Goal: Communication & Community: Answer question/provide support

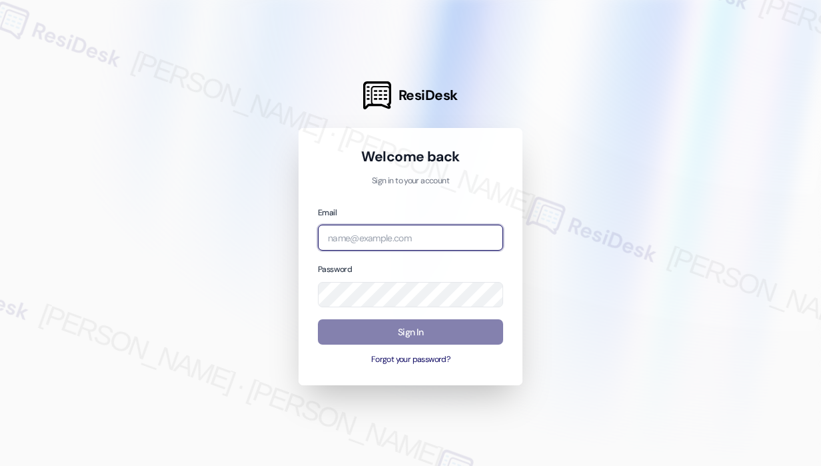
click at [409, 242] on input "email" at bounding box center [410, 238] width 185 height 26
type input "automated-surveys-campus_living_centres-[PERSON_NAME].roles@campus_living_[DOMA…"
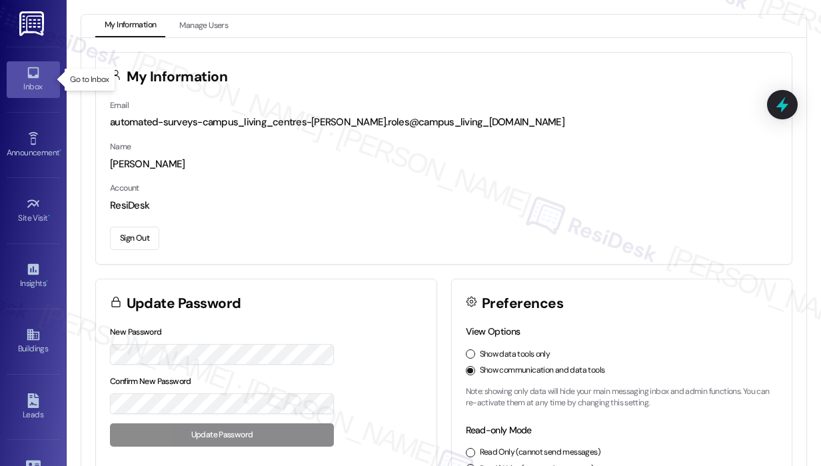
click at [31, 73] on icon at bounding box center [33, 72] width 15 height 15
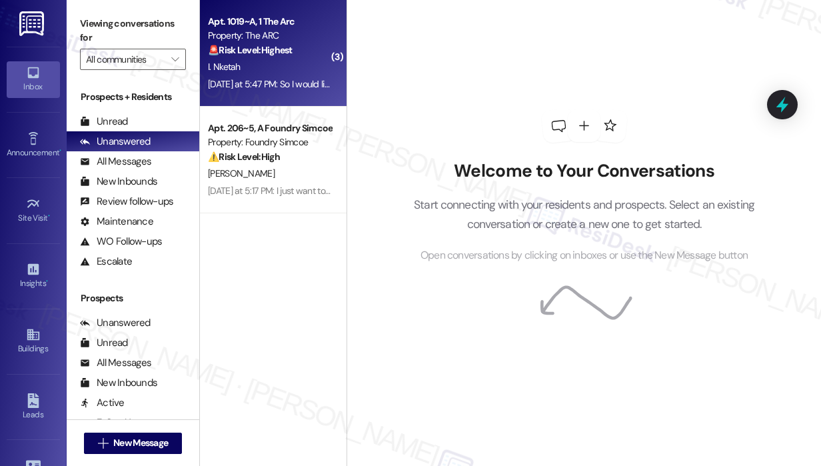
click at [307, 87] on div "[DATE] at 5:47 PM: So I would like to cancel my lease [DATE] at 5:47 PM: So I w…" at bounding box center [308, 84] width 200 height 12
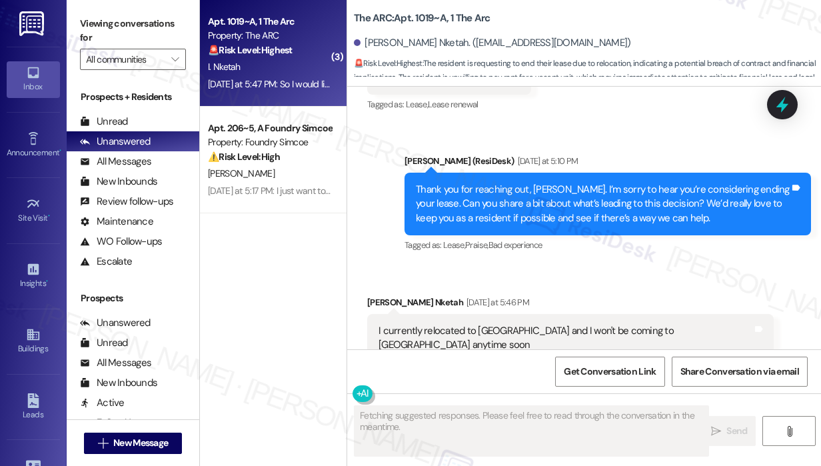
scroll to position [3216, 0]
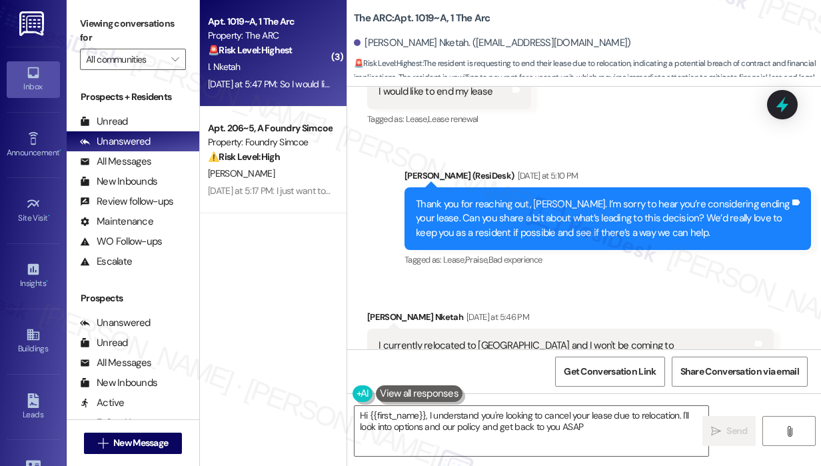
type textarea "Hi {{first_name}}, I understand you're looking to cancel your lease due to relo…"
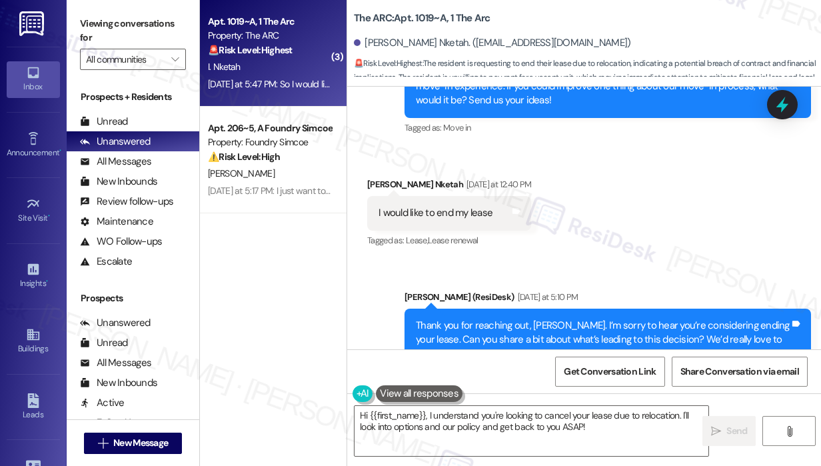
scroll to position [3084, 0]
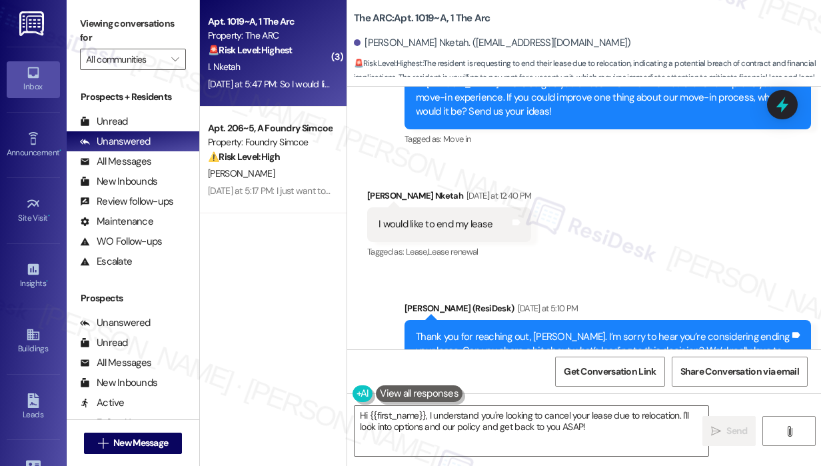
click at [427, 217] on div "I would like to end my lease" at bounding box center [436, 224] width 114 height 14
copy div "I would like to end my lease Tags and notes"
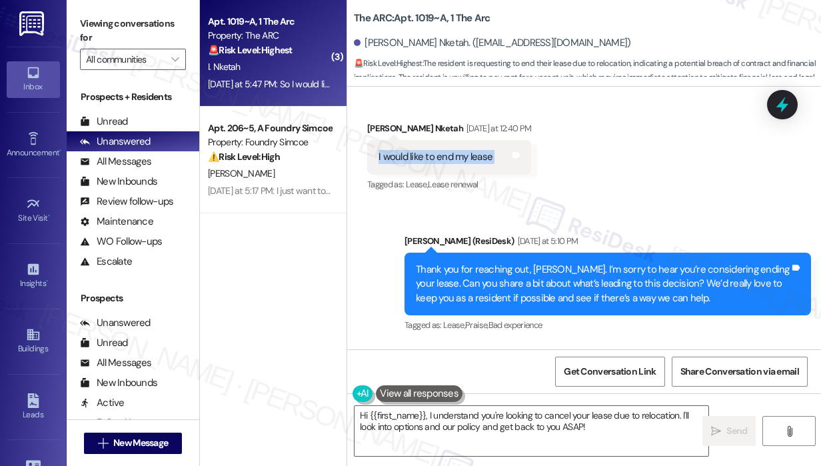
scroll to position [3284, 0]
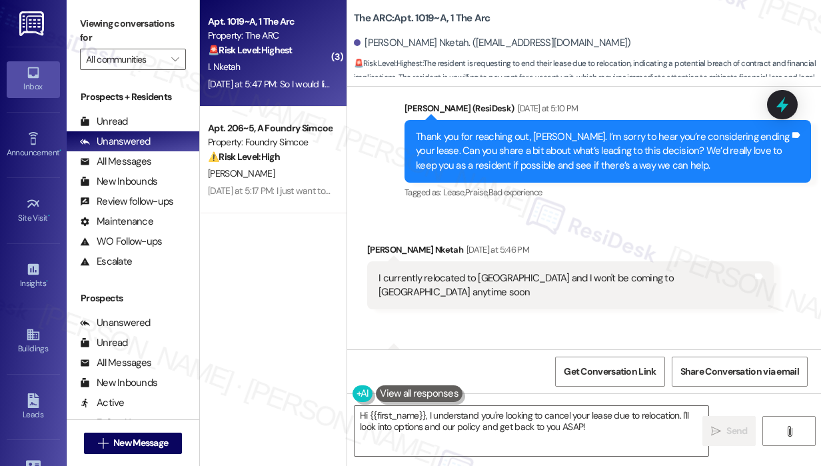
click at [595, 271] on div "I currently relocated to [GEOGRAPHIC_DATA] and I won't be coming to [GEOGRAPHIC…" at bounding box center [566, 285] width 374 height 29
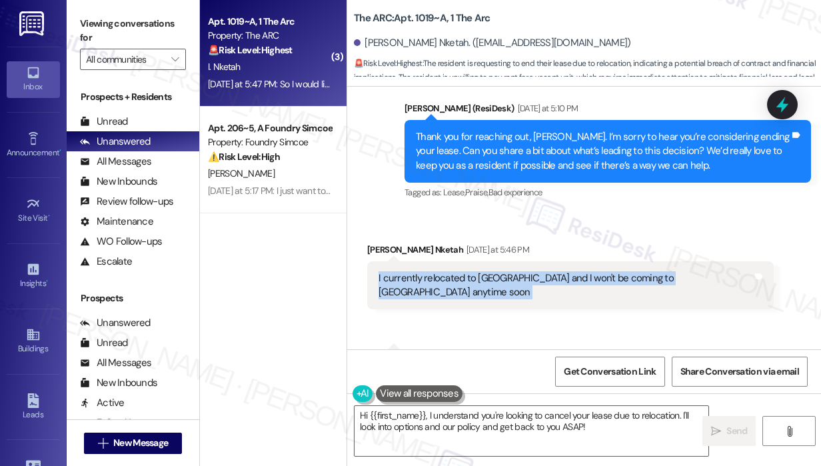
click at [595, 271] on div "I currently relocated to [GEOGRAPHIC_DATA] and I won't be coming to [GEOGRAPHIC…" at bounding box center [566, 285] width 374 height 29
copy div "I currently relocated to [GEOGRAPHIC_DATA] and I won't be coming to [GEOGRAPHIC…"
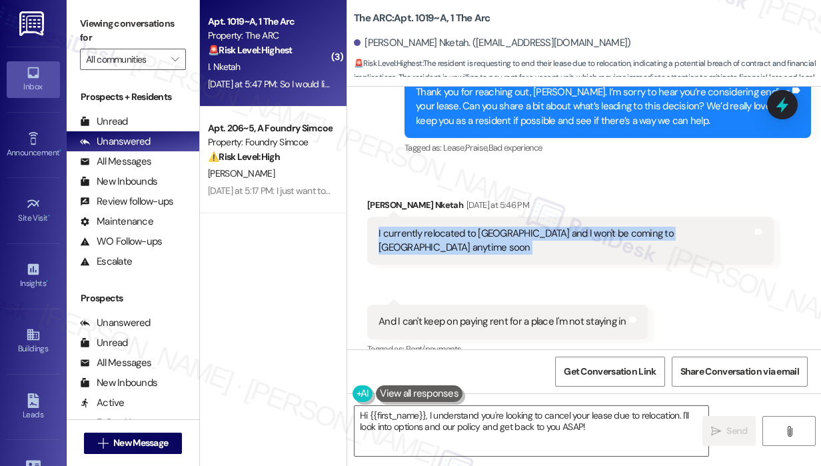
scroll to position [3350, 0]
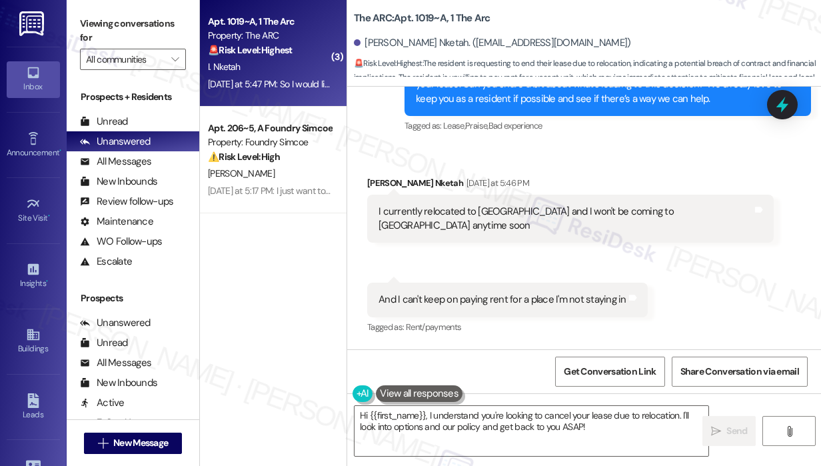
click at [557, 293] on div "And I can't keep on paying rent for a place I'm not staying in" at bounding box center [503, 300] width 248 height 14
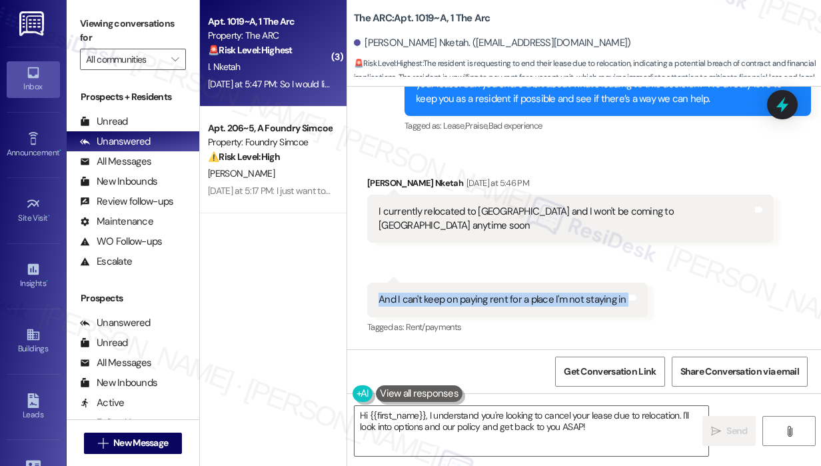
click at [557, 293] on div "And I can't keep on paying rent for a place I'm not staying in" at bounding box center [503, 300] width 248 height 14
copy div "And I can't keep on paying rent for a place I'm not staying in Tags and notes"
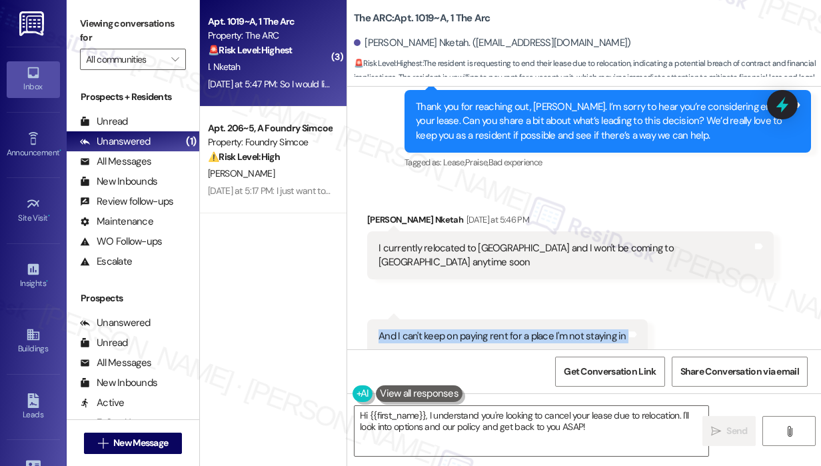
scroll to position [3350, 0]
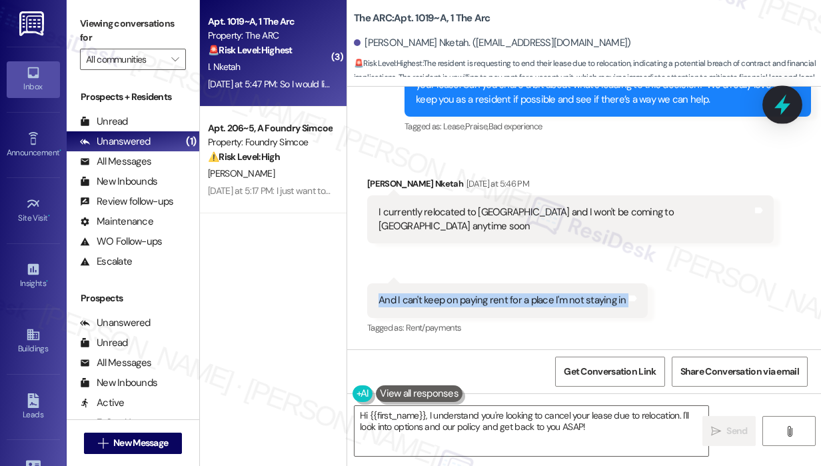
click at [783, 108] on icon at bounding box center [783, 105] width 16 height 21
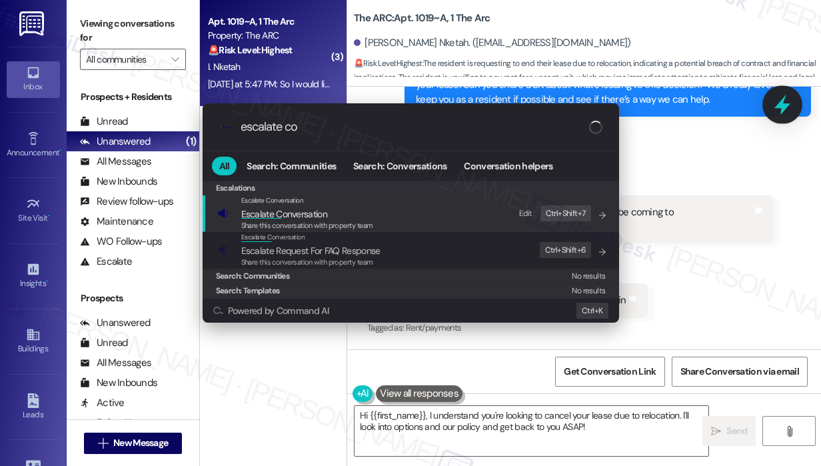
type input "escalate con"
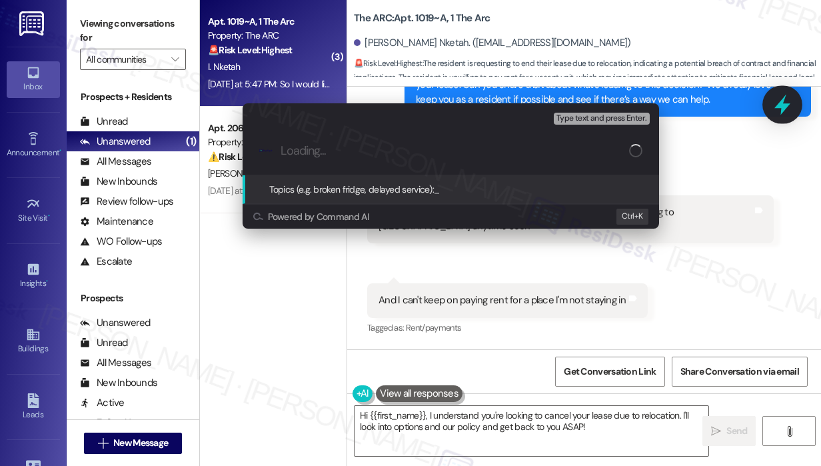
type input "Request to End Lease Due to Relocation to [GEOGRAPHIC_DATA]"
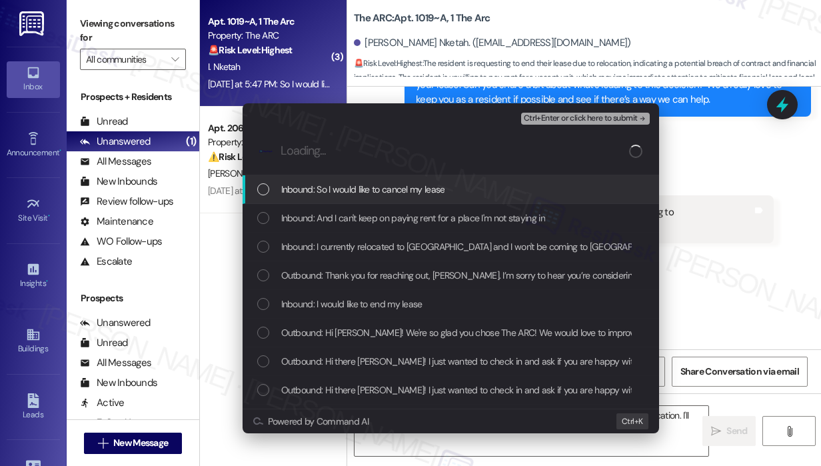
click at [470, 194] on div "Inbound: So I would like to cancel my lease" at bounding box center [452, 189] width 390 height 15
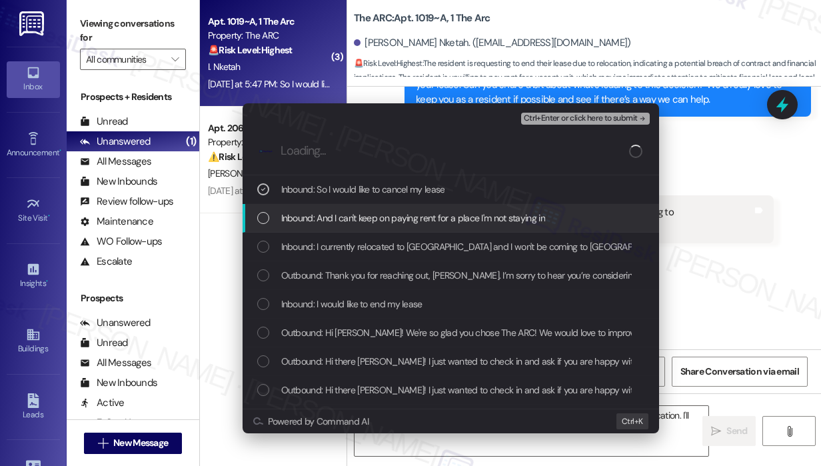
click at [476, 211] on span "Inbound: And I can't keep on paying rent for a place I'm not staying in" at bounding box center [413, 218] width 264 height 15
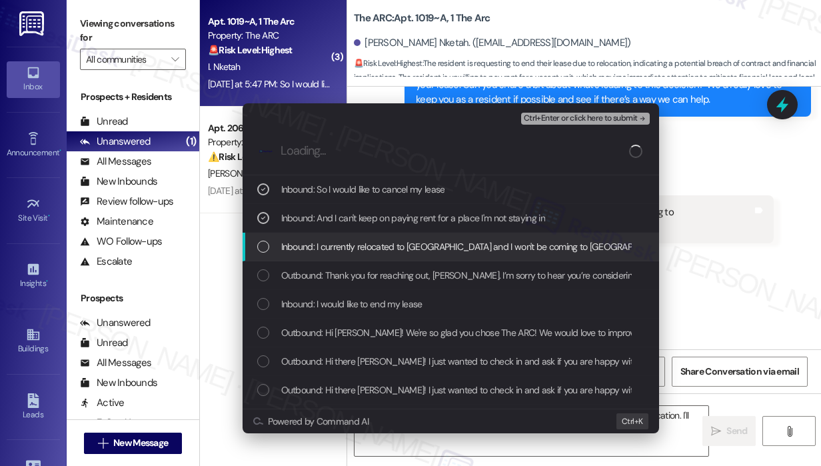
click at [483, 238] on div "Inbound: I currently relocated to [GEOGRAPHIC_DATA] and I won't be coming to [G…" at bounding box center [451, 247] width 417 height 29
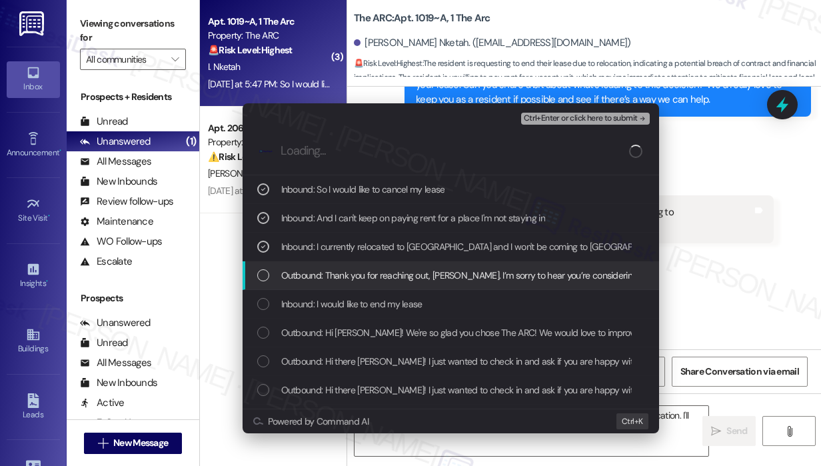
click at [491, 269] on span "Outbound: Thank you for reaching out, [PERSON_NAME]. I’m sorry to hear you’re c…" at bounding box center [781, 275] width 1000 height 15
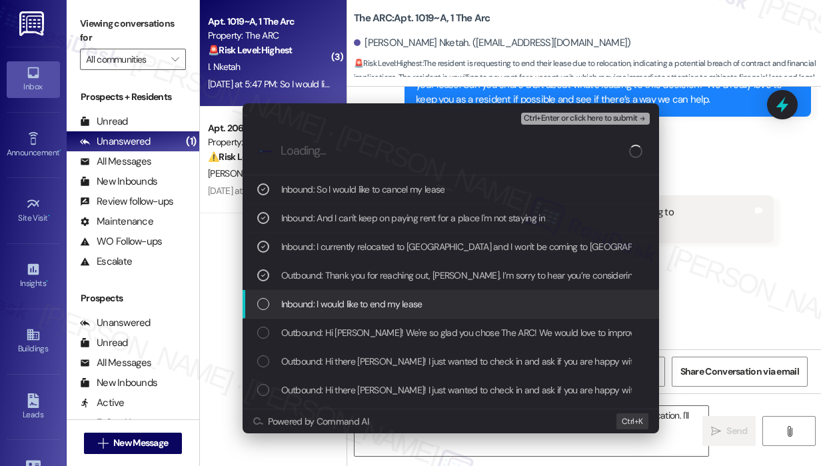
click at [491, 297] on div "Inbound: I would like to end my lease" at bounding box center [452, 304] width 390 height 15
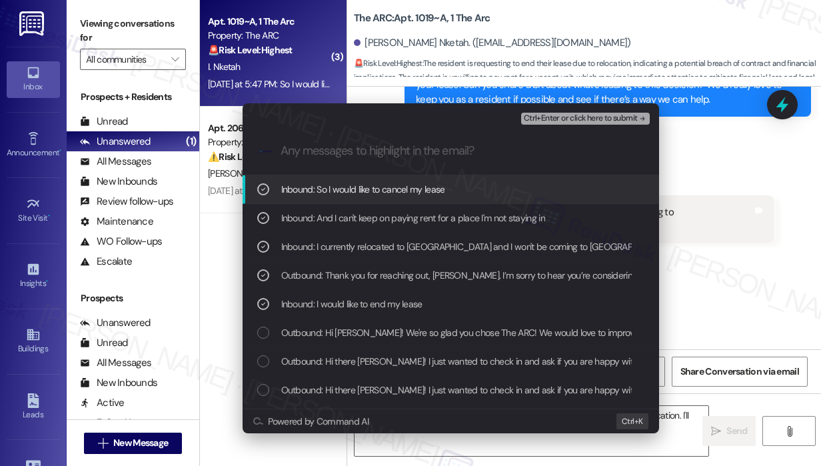
click at [587, 121] on span "Ctrl+Enter or click here to submit" at bounding box center [581, 118] width 114 height 9
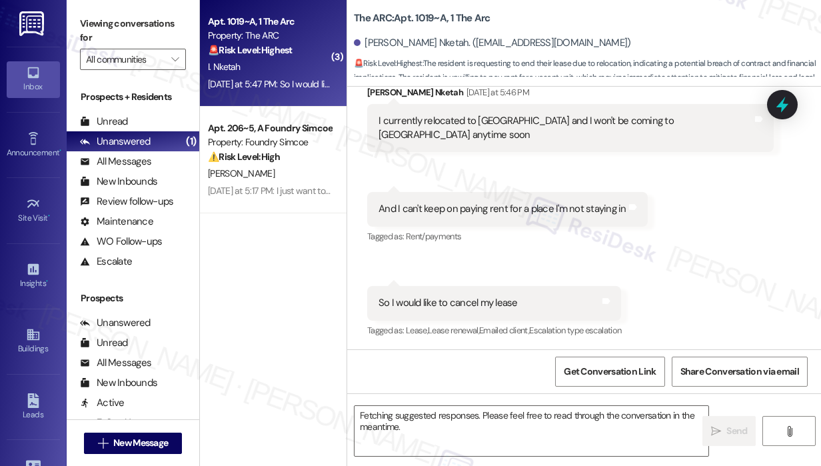
scroll to position [3413, 0]
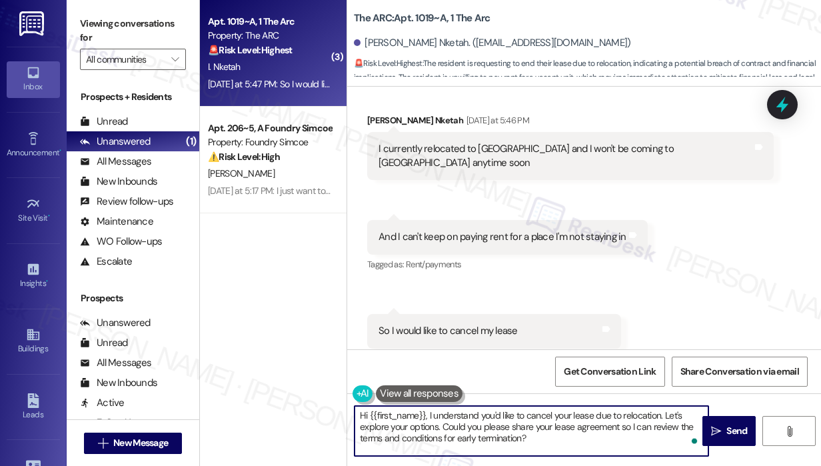
drag, startPoint x: 664, startPoint y: 416, endPoint x: 668, endPoint y: 437, distance: 21.1
click at [668, 437] on textarea "Hi {{first_name}}, I understand you'd like to cancel your lease due to relocati…" at bounding box center [532, 431] width 354 height 50
type textarea "Hi {{first_name}}, I understand you'd like to cancel your lease due to relocati…"
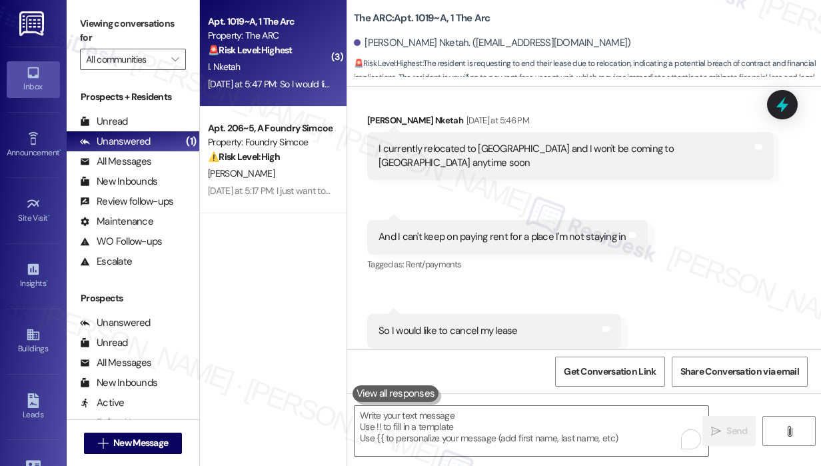
click at [761, 234] on div "Received via SMS [PERSON_NAME] Nketah [DATE] at 5:46 PM I currently relocated t…" at bounding box center [584, 230] width 474 height 295
click at [744, 224] on div "Received via SMS [PERSON_NAME] Nketah [DATE] at 5:46 PM I currently relocated t…" at bounding box center [584, 230] width 474 height 295
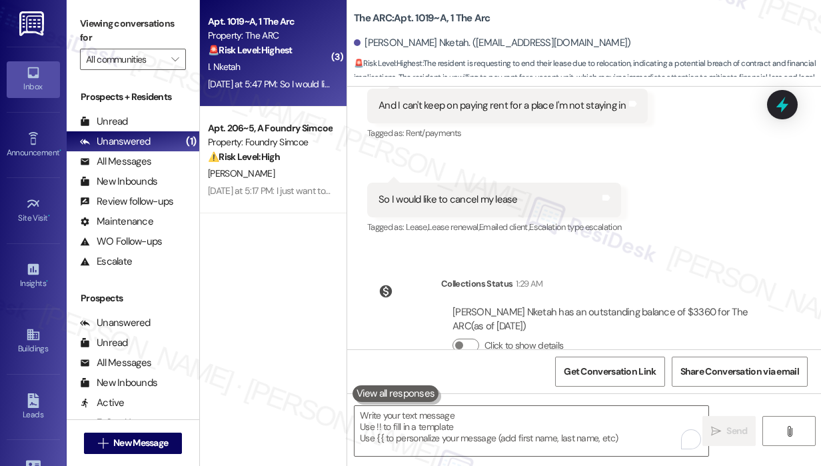
scroll to position [3657, 0]
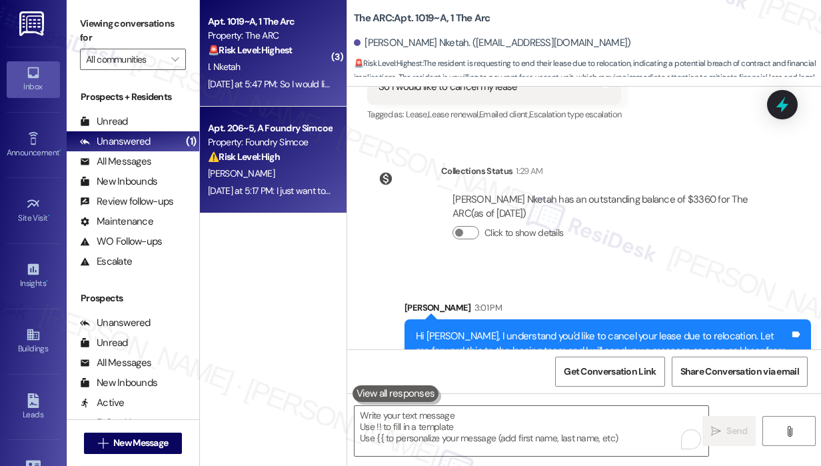
click at [296, 177] on div "[PERSON_NAME]" at bounding box center [270, 173] width 126 height 17
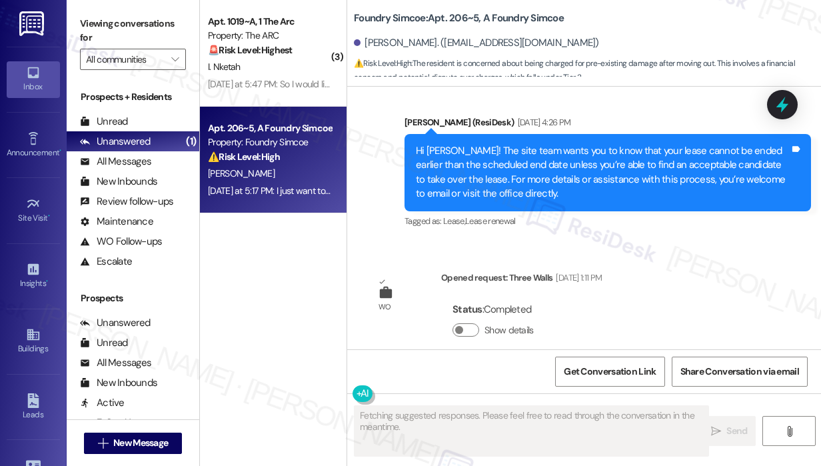
scroll to position [3828, 0]
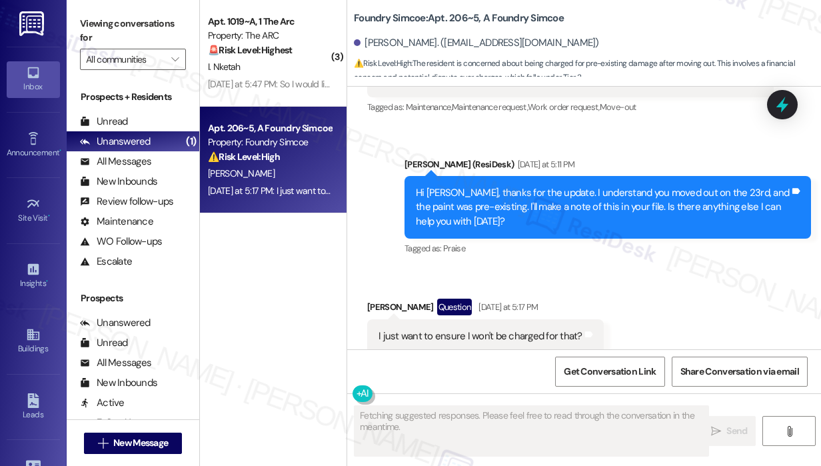
click at [677, 249] on div "Sent via SMS [PERSON_NAME] (ResiDesk) [DATE] at 5:11 PM Hi [PERSON_NAME], thank…" at bounding box center [608, 207] width 427 height 121
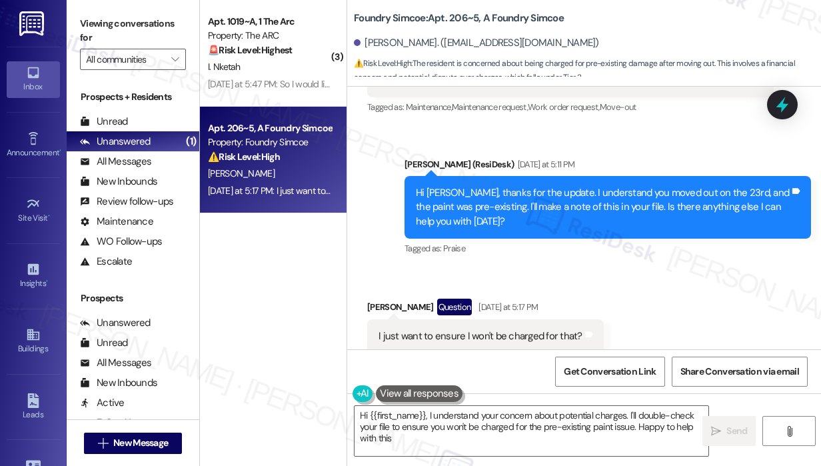
type textarea "Hi {{first_name}}, I understand your concern about potential charges. I'll doub…"
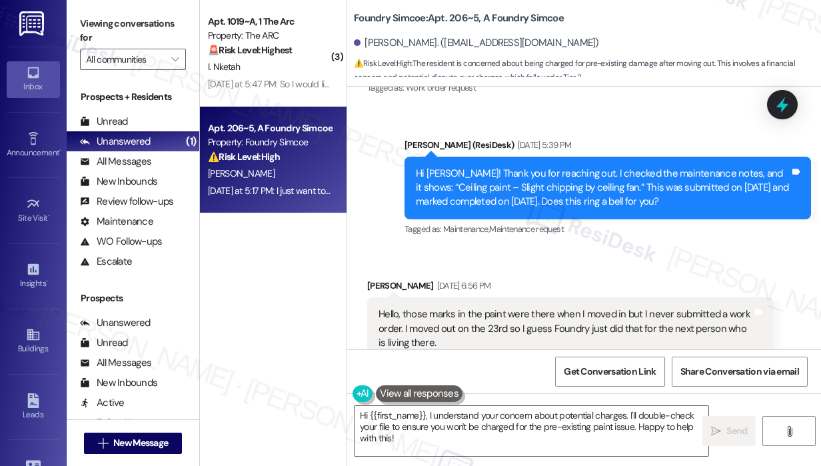
scroll to position [3628, 0]
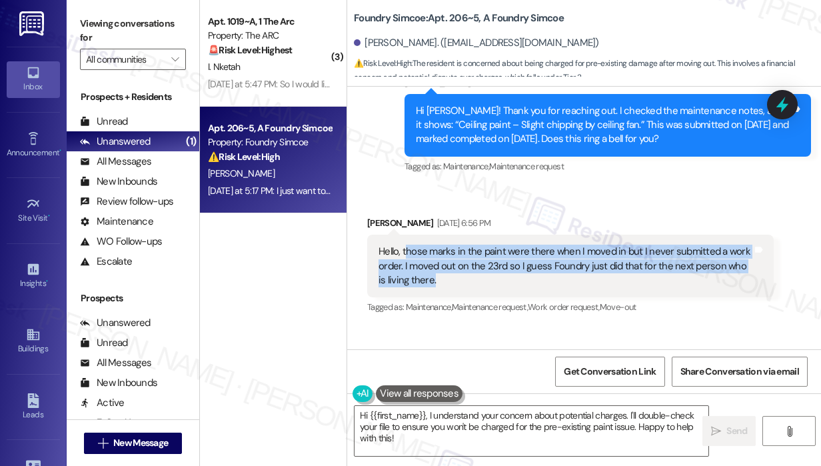
drag, startPoint x: 446, startPoint y: 261, endPoint x: 404, endPoint y: 237, distance: 48.4
click at [404, 245] on div "Hello, those marks in the paint were there when I moved in but I never submitte…" at bounding box center [566, 266] width 374 height 43
click at [403, 245] on div "Hello, those marks in the paint were there when I moved in but I never submitte…" at bounding box center [566, 266] width 374 height 43
copy div "those marks in the paint were there when I moved in but I never submitted a wor…"
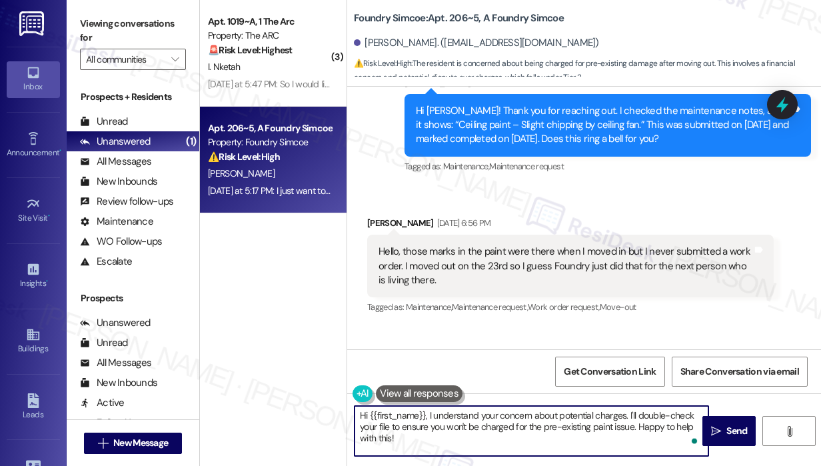
drag, startPoint x: 441, startPoint y: 441, endPoint x: 357, endPoint y: 409, distance: 89.5
click at [357, 409] on textarea "Hi {{first_name}}, I understand your concern about potential charges. I'll doub…" at bounding box center [532, 431] width 354 height 50
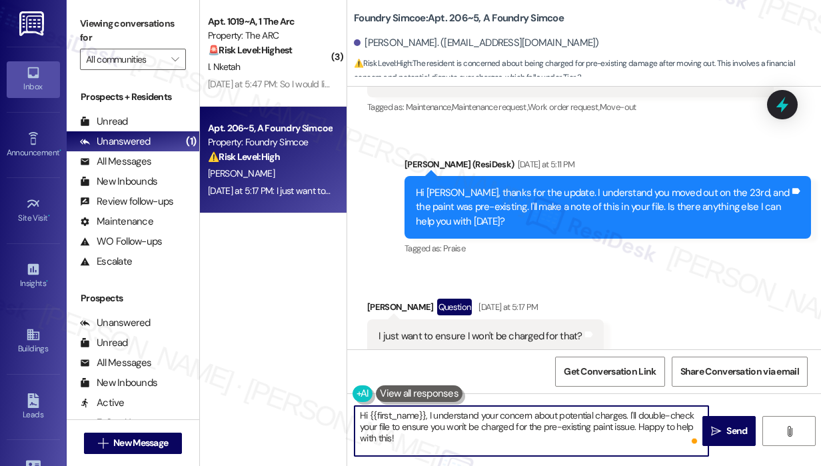
scroll to position [3829, 0]
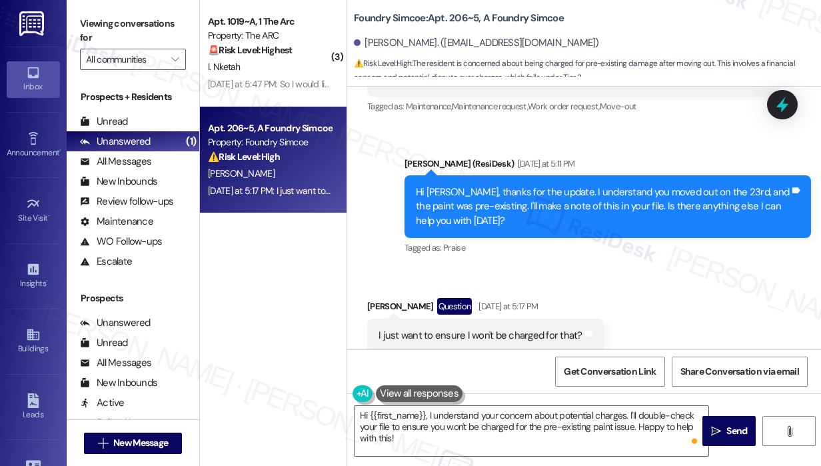
click at [480, 329] on div "I just want to ensure I won't be charged for that?" at bounding box center [481, 336] width 204 height 14
copy div "I just want to ensure I won't be charged for that? Tags and notes"
click at [601, 288] on div "Received via SMS [PERSON_NAME] Question [DATE] at 5:17 PM I just want to ensure…" at bounding box center [485, 325] width 257 height 75
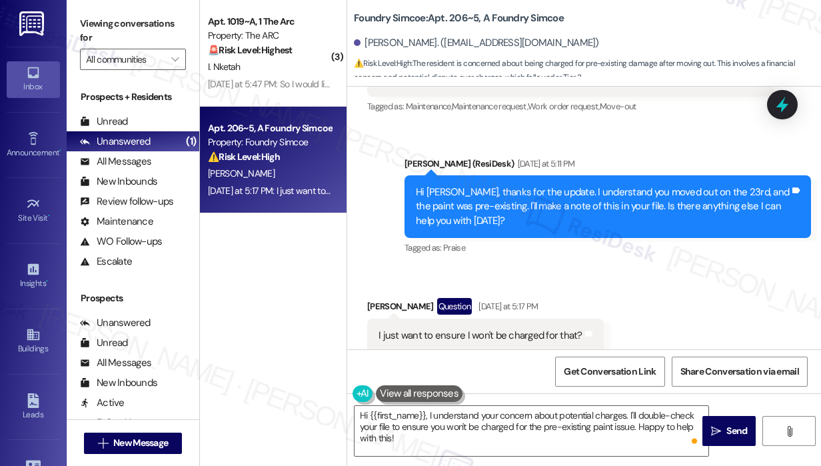
click at [783, 103] on icon at bounding box center [783, 105] width 12 height 16
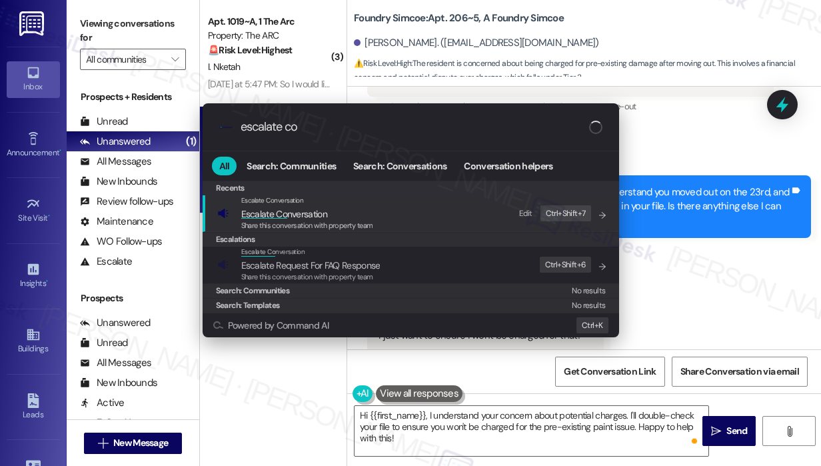
type input "escalate con"
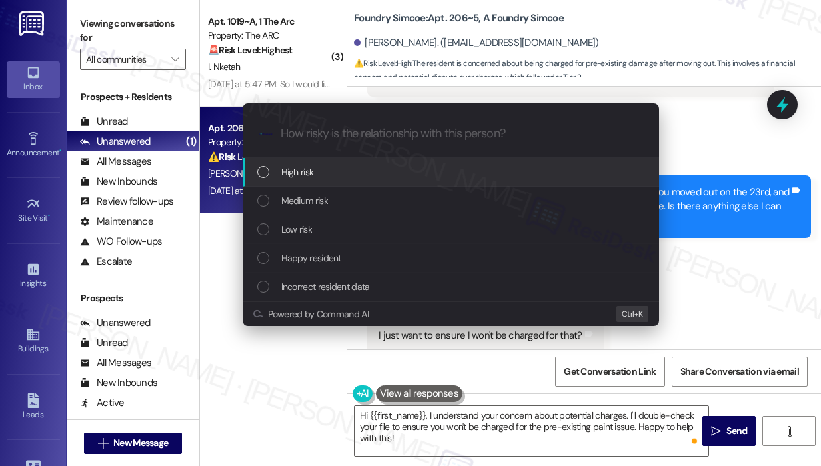
click at [293, 173] on span "High risk" at bounding box center [297, 172] width 33 height 15
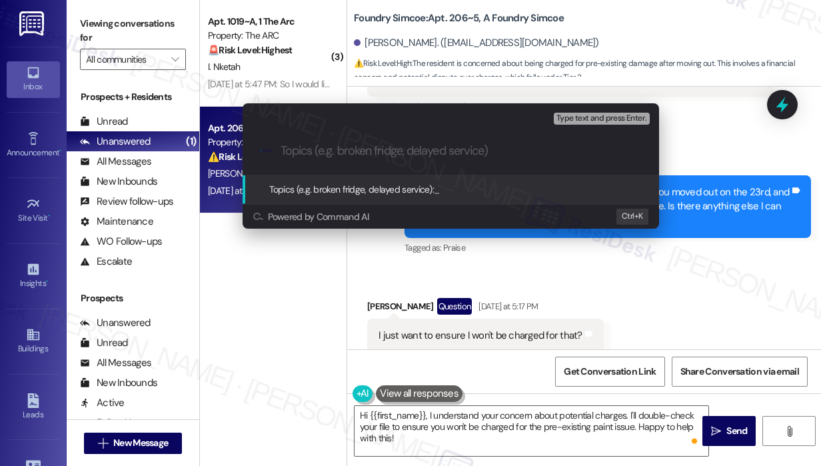
click at [303, 153] on input "Topics (e.g. broken fridge, delayed service)" at bounding box center [462, 151] width 362 height 14
paste input "Concern About Paint Marks and Move-Out Charges"
type input "Concern About Paint Marks and Move-Out Charges"
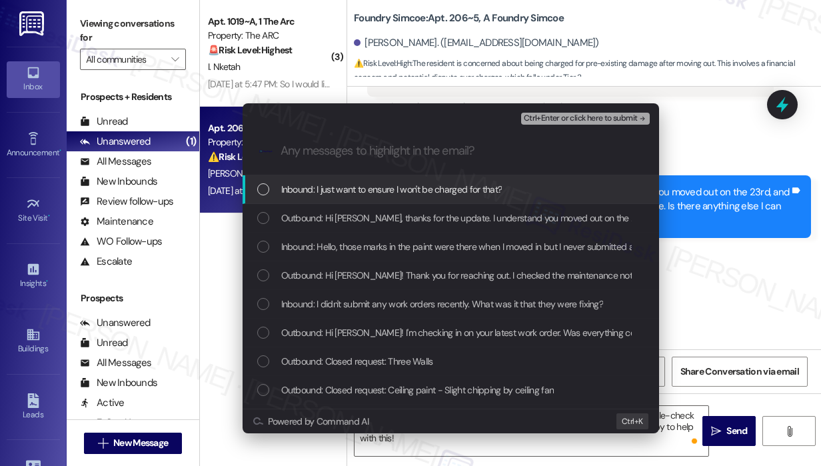
click at [304, 188] on span "Inbound: I just want to ensure I won't be charged for that?" at bounding box center [391, 189] width 221 height 15
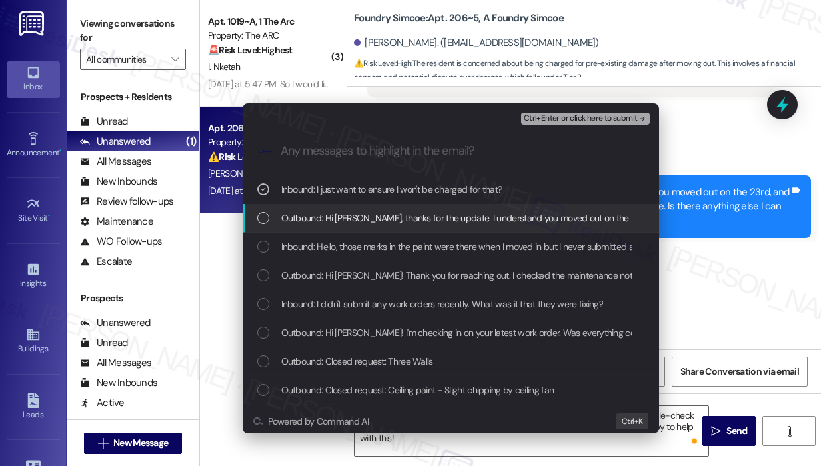
click at [303, 211] on span "Outbound: Hi [PERSON_NAME], thanks for the update. I understand you moved out o…" at bounding box center [684, 218] width 807 height 15
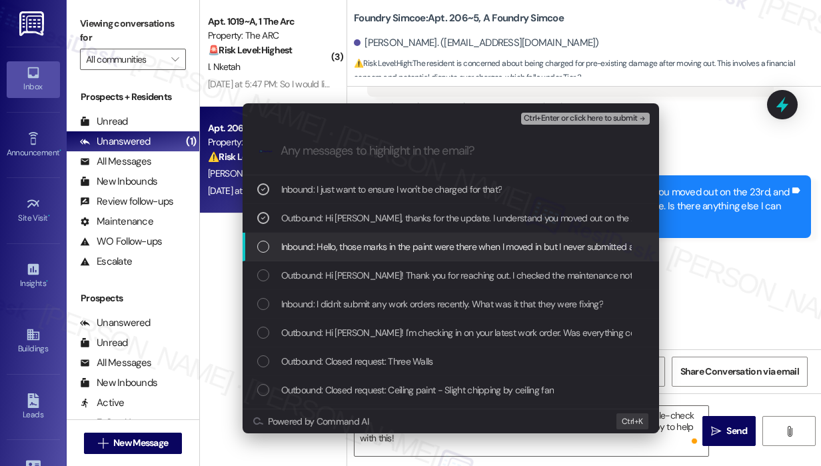
click at [306, 244] on span "Inbound: Hello, those marks in the paint were there when I moved in but I never…" at bounding box center [662, 246] width 763 height 15
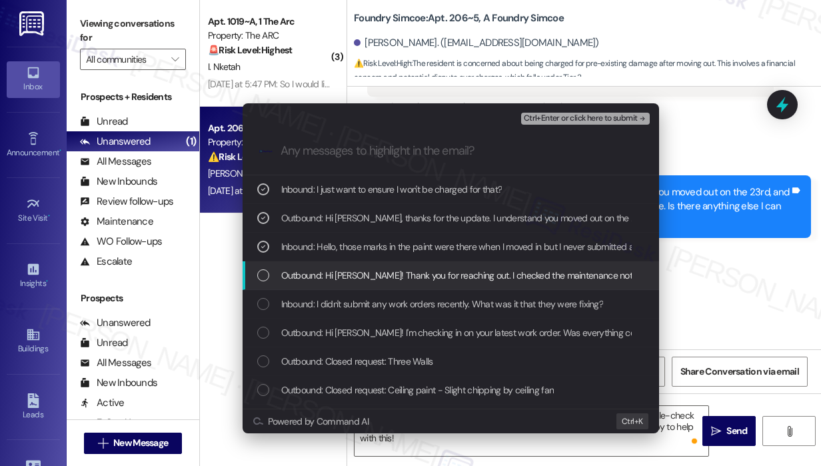
click at [311, 272] on span "Outbound: Hi [PERSON_NAME]! Thank you for reaching out. I checked the maintenan…" at bounding box center [756, 275] width 951 height 15
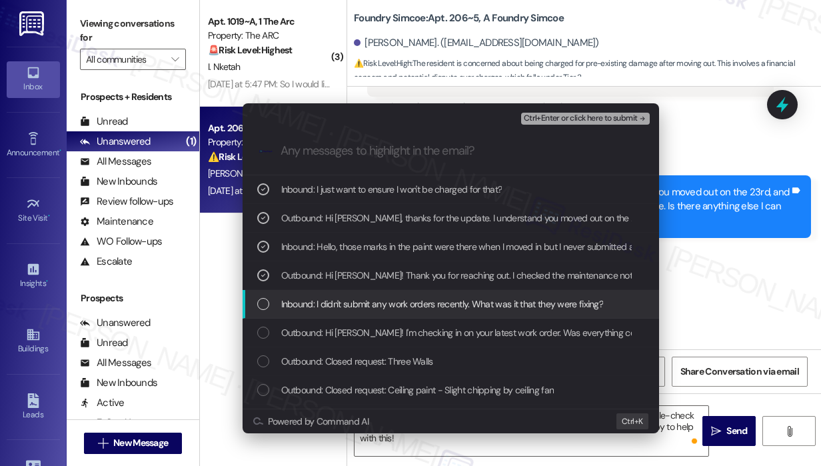
click at [314, 293] on div "Inbound: I didn't submit any work orders recently. What was it that they were f…" at bounding box center [451, 304] width 417 height 29
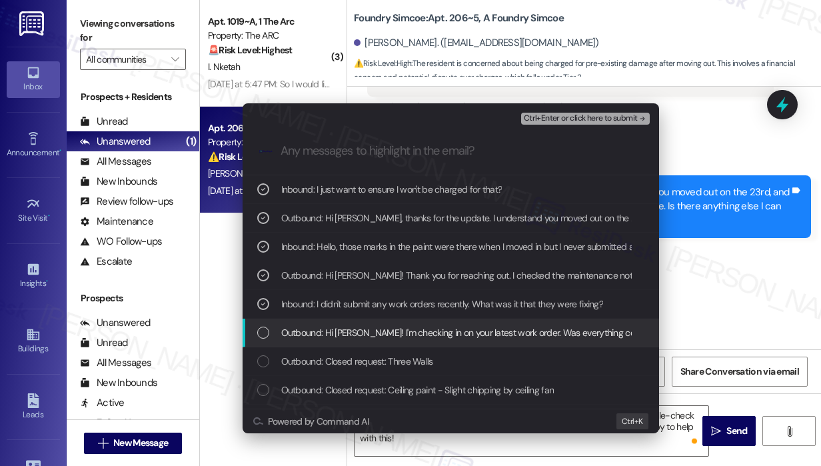
click at [311, 335] on span "Outbound: Hi [PERSON_NAME]! I'm checking in on your latest work order. Was ever…" at bounding box center [581, 332] width 601 height 15
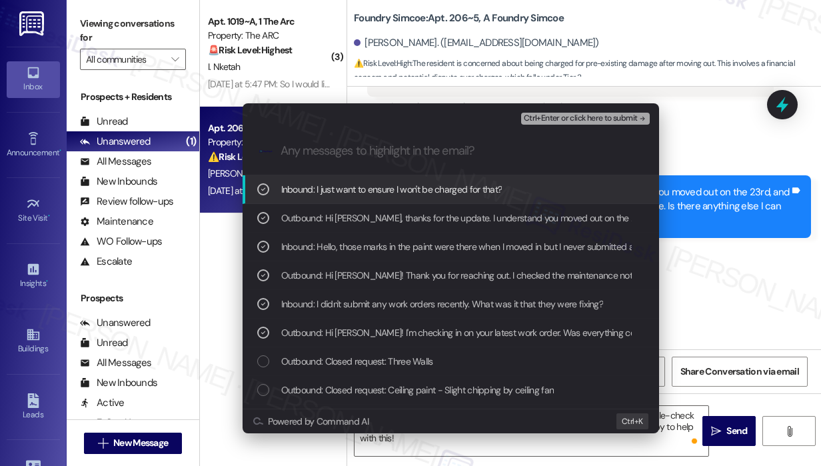
click at [573, 118] on span "Ctrl+Enter or click here to submit" at bounding box center [581, 118] width 114 height 9
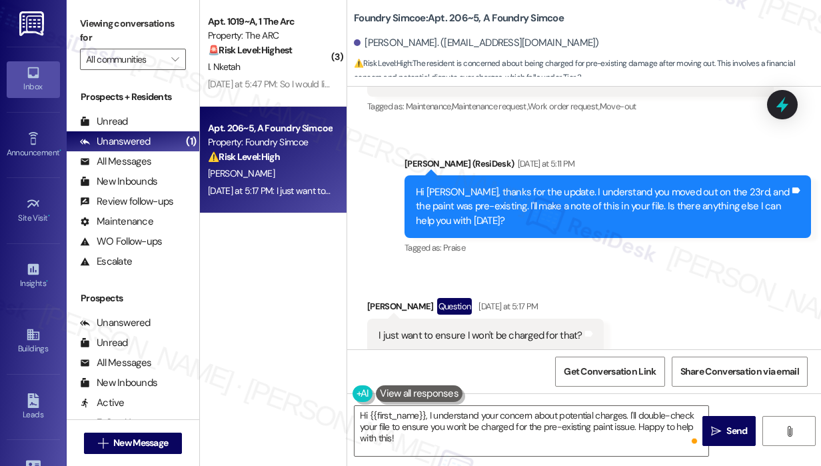
scroll to position [3828, 0]
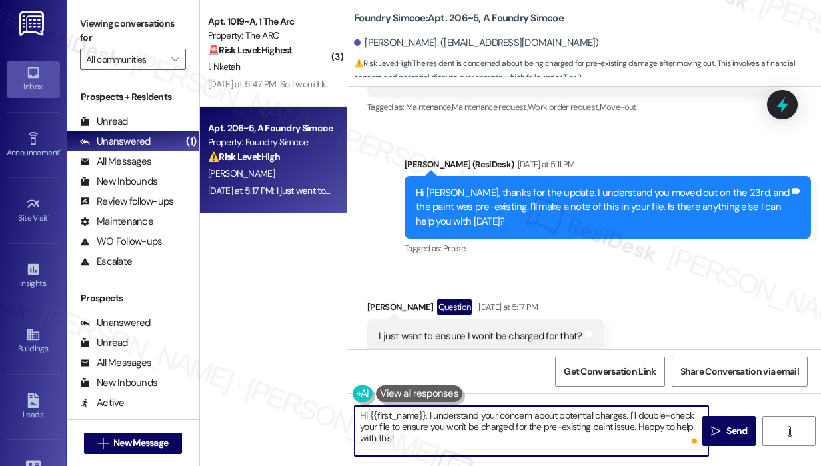
click at [553, 435] on textarea "Hi {{first_name}}, I understand your concern about potential charges. I'll doub…" at bounding box center [532, 431] width 354 height 50
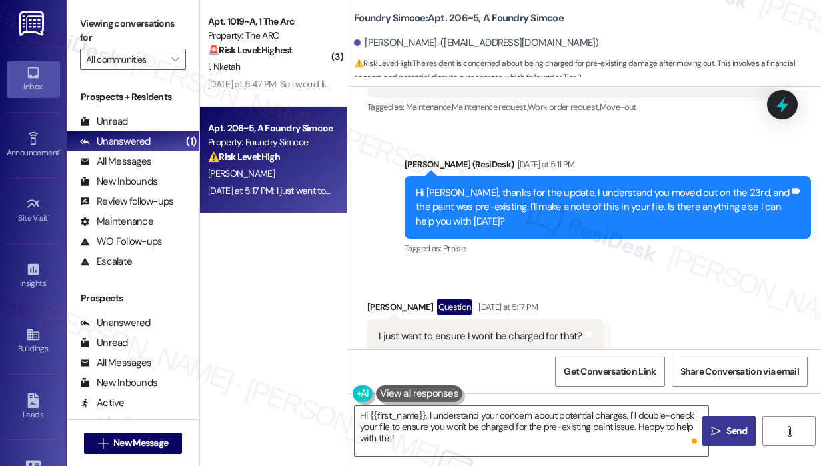
click at [721, 425] on span " Send" at bounding box center [730, 431] width 42 height 14
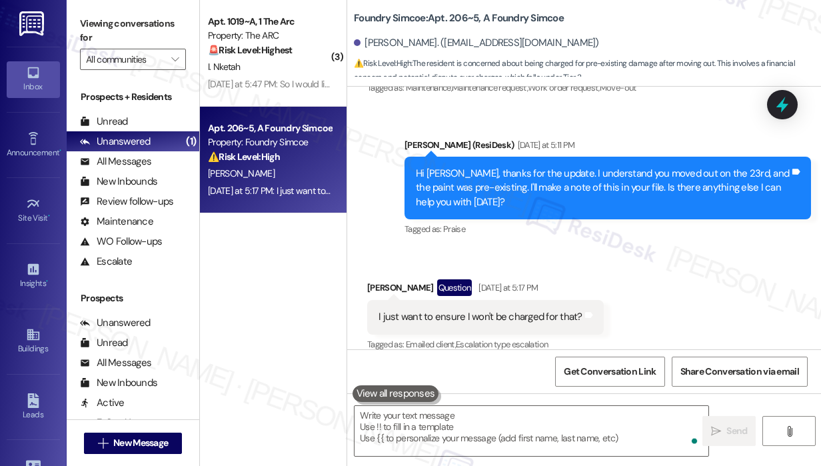
scroll to position [3955, 0]
